Goal: Task Accomplishment & Management: Complete application form

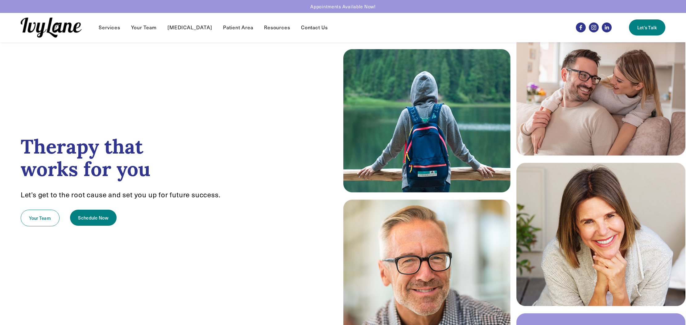
click at [301, 26] on link "Contact Us" at bounding box center [314, 27] width 27 height 7
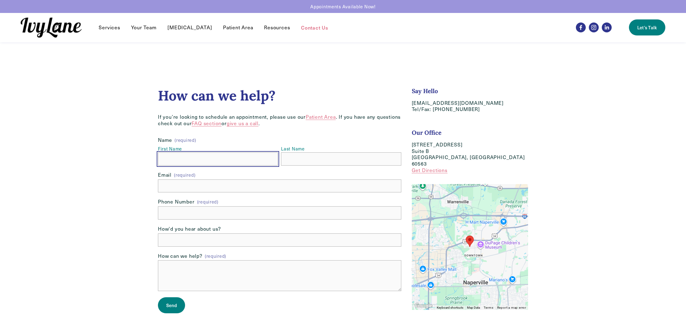
click at [273, 158] on input "First Name" at bounding box center [218, 158] width 120 height 13
type input "Anna"
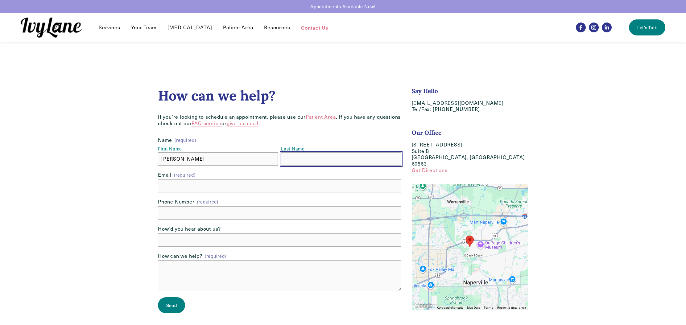
type input "Mulrooney"
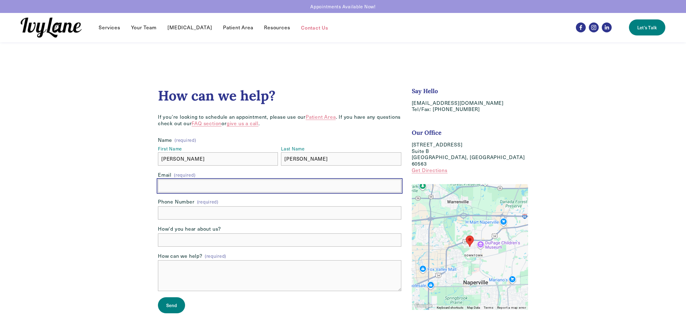
type input "annaelizabethlewis@gmail.com"
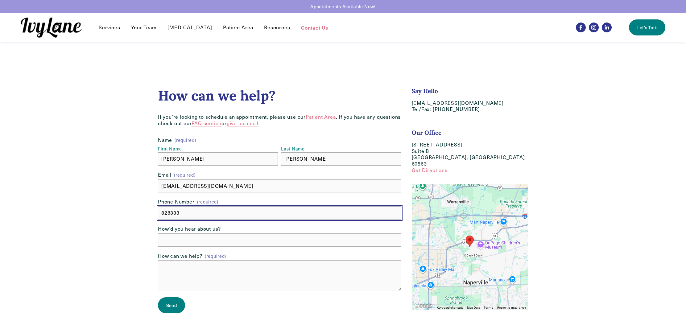
type input "(828) 333-8385"
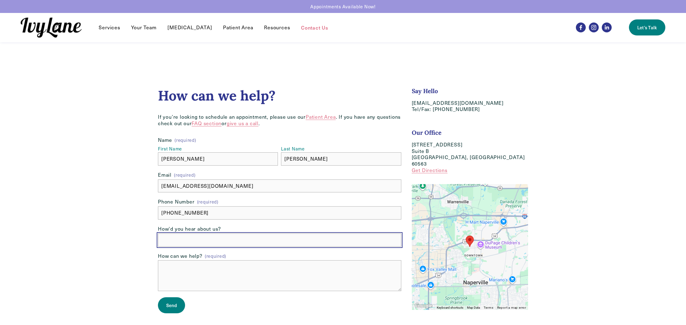
click at [222, 239] on input "How'd you hear about us?" at bounding box center [280, 240] width 244 height 13
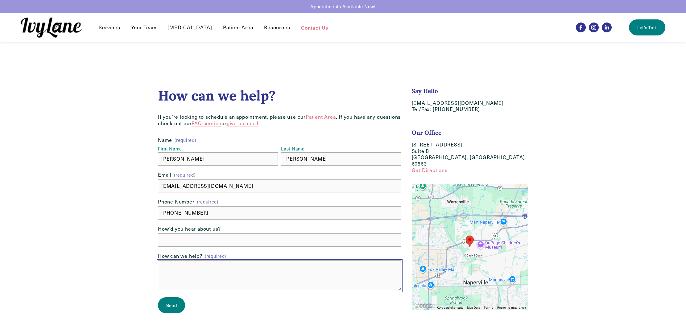
click at [220, 266] on textarea "How can we help? (required)" at bounding box center [280, 275] width 244 height 31
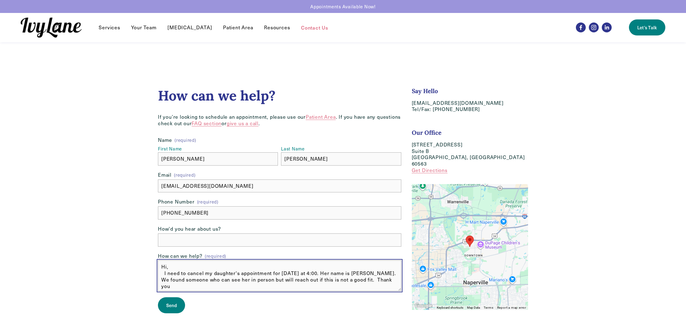
scroll to position [4, 0]
type textarea "Hi, I need to cancel my daughter's appointment for next Wednesday at 4:00. Her …"
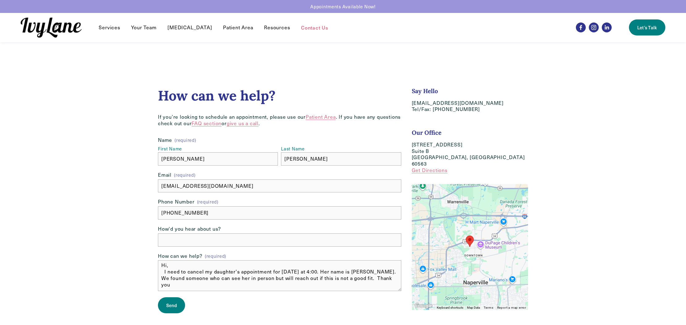
click at [180, 298] on button "Send Send" at bounding box center [171, 306] width 27 height 16
